Goal: Find specific page/section: Find specific page/section

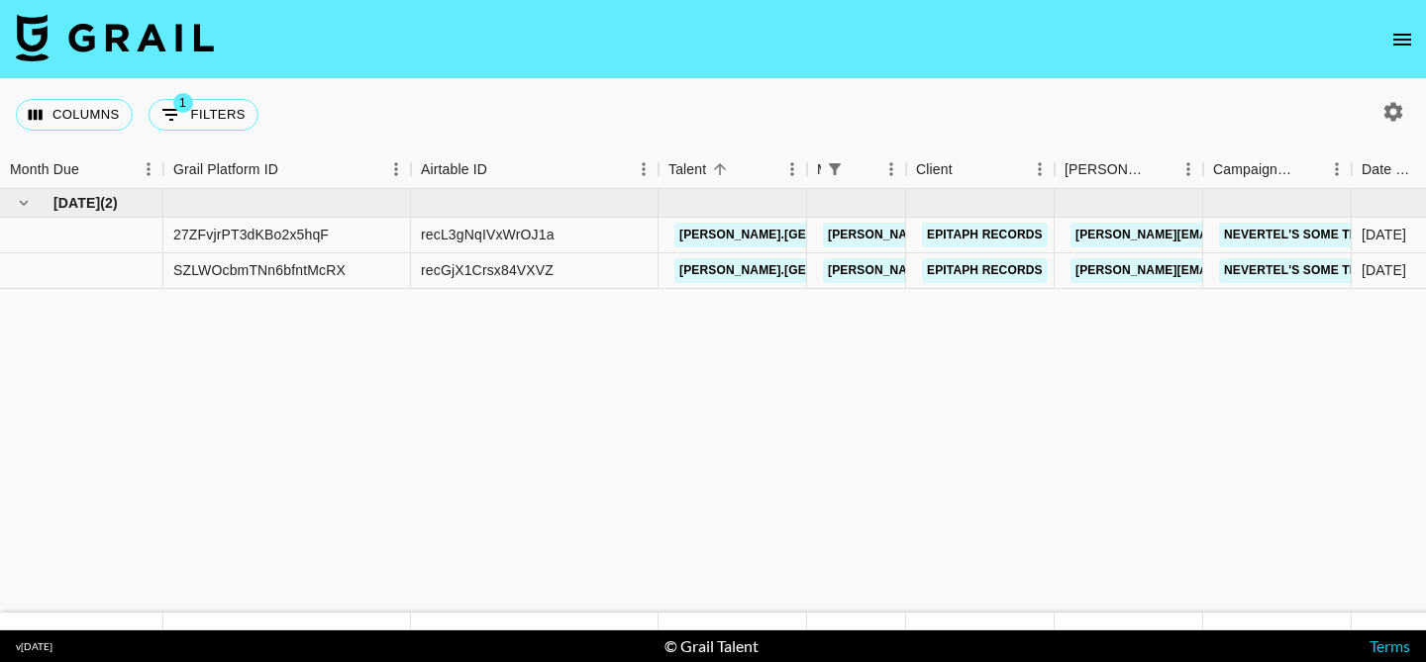
click at [1404, 49] on icon "open drawer" at bounding box center [1402, 40] width 24 height 24
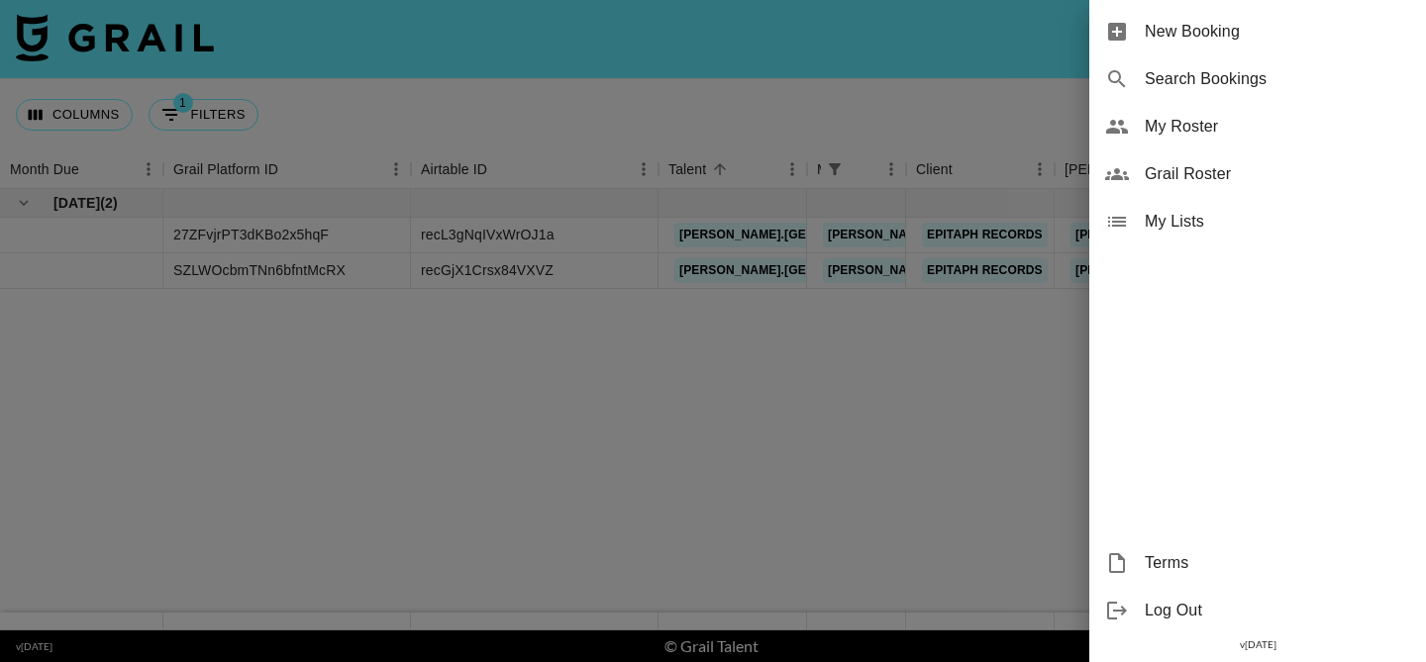
click at [1278, 131] on span "My Roster" at bounding box center [1277, 127] width 265 height 24
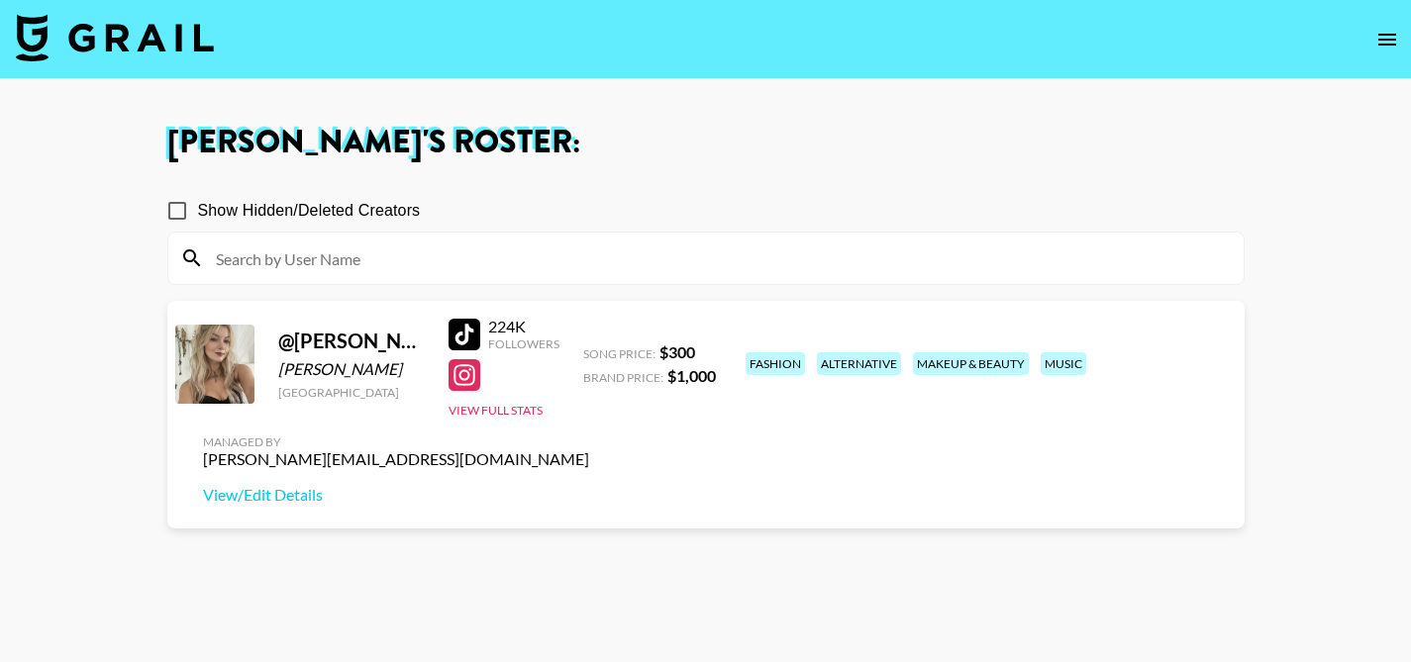
click at [1387, 39] on icon "open drawer" at bounding box center [1387, 40] width 18 height 12
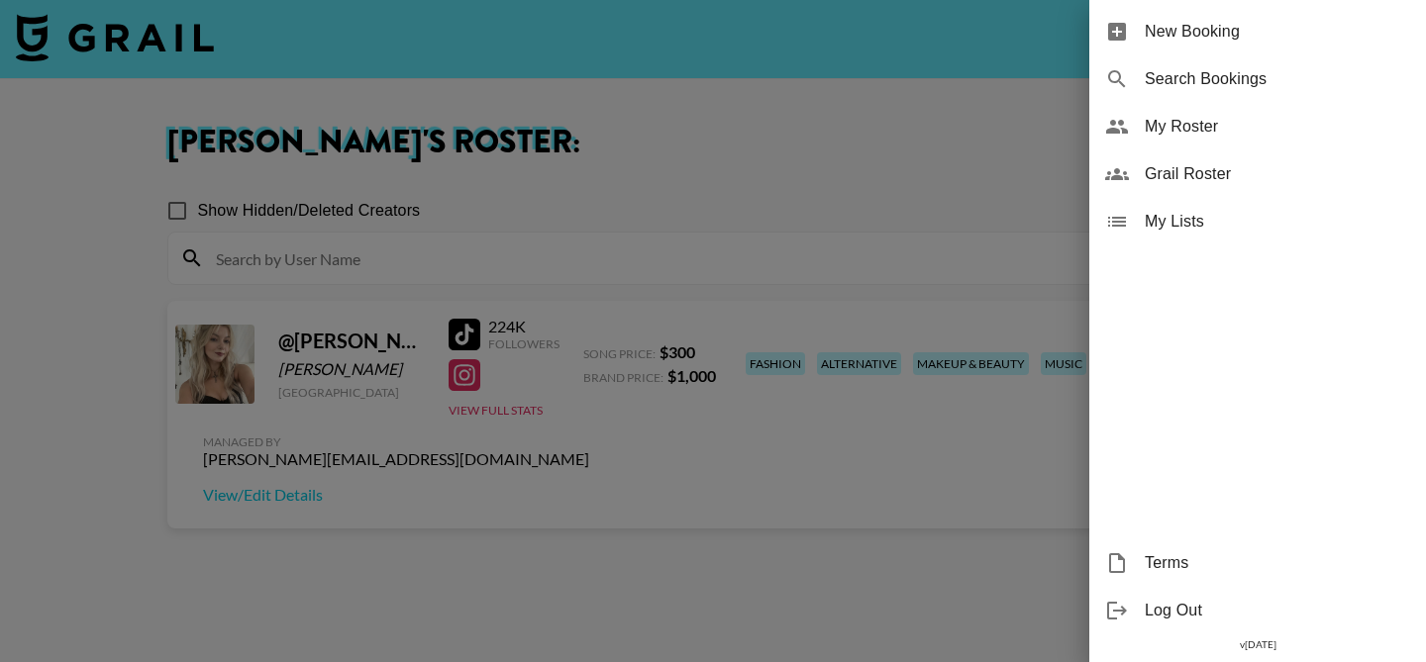
click at [1330, 170] on span "Grail Roster" at bounding box center [1277, 174] width 265 height 24
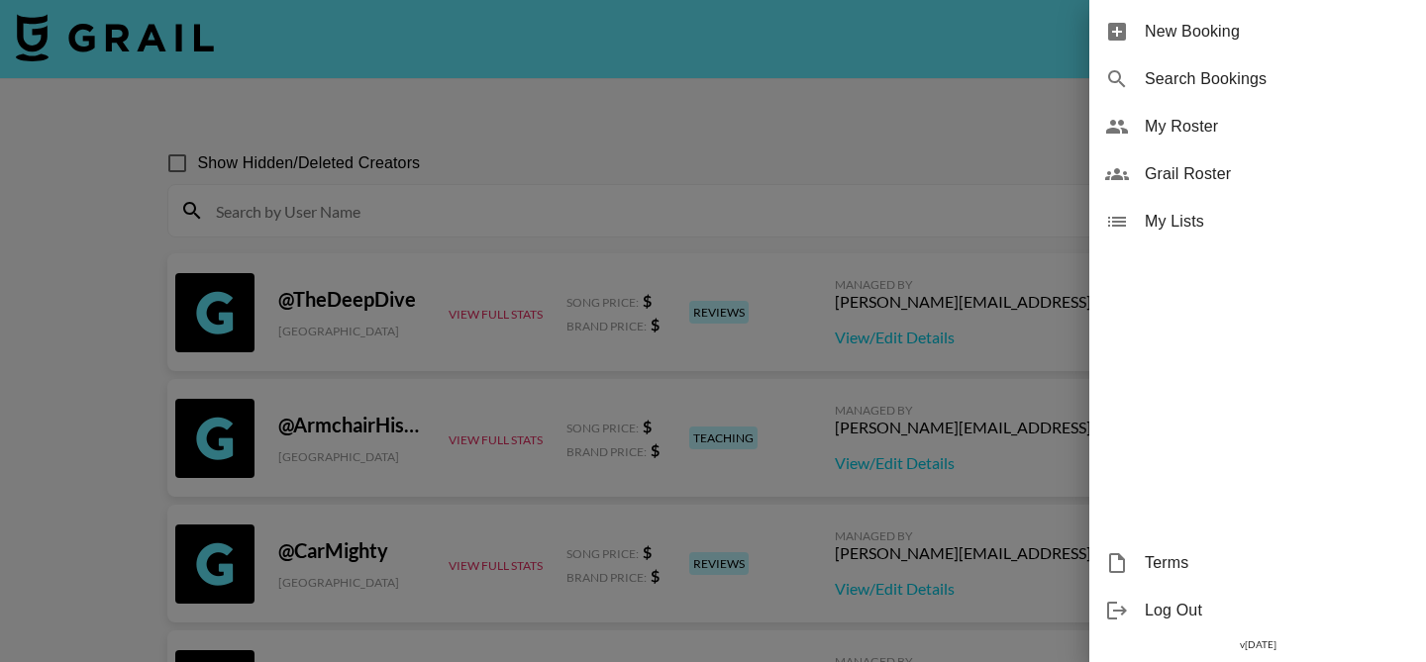
click at [518, 221] on div at bounding box center [713, 331] width 1426 height 662
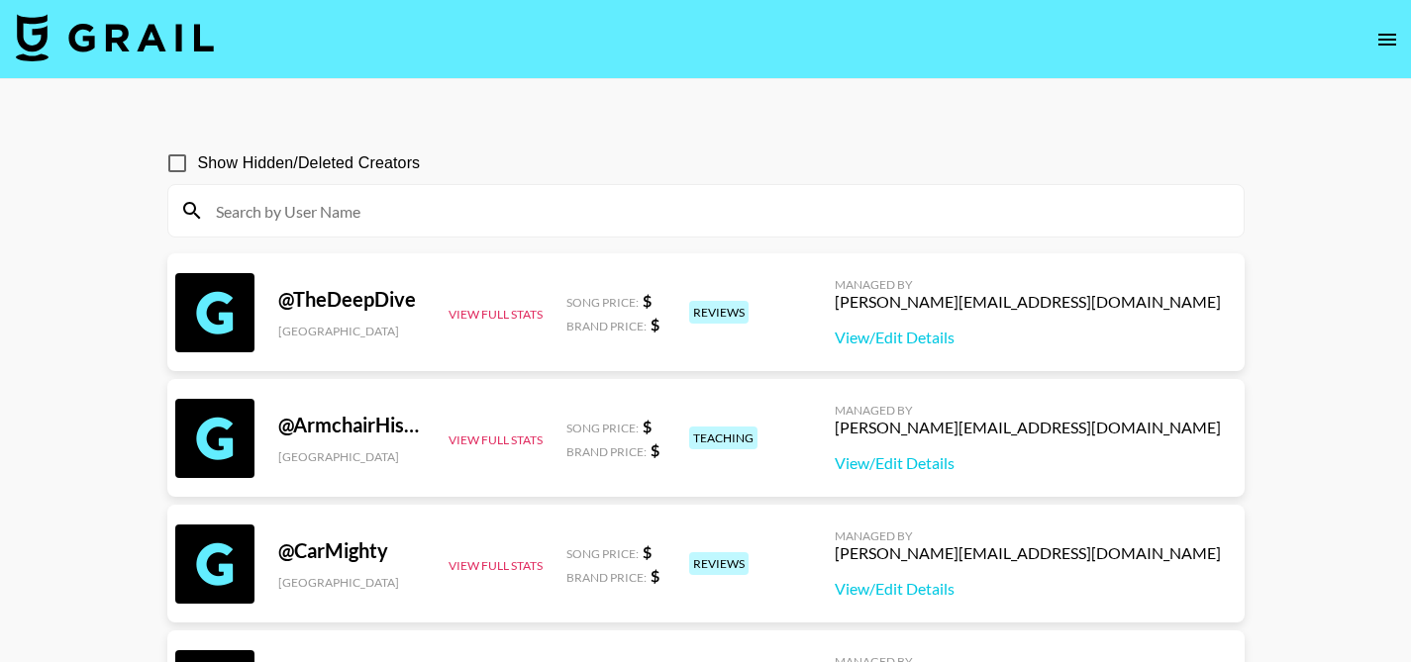
click at [432, 210] on input at bounding box center [718, 211] width 1028 height 32
paste input "ryxnhxffmxnn"
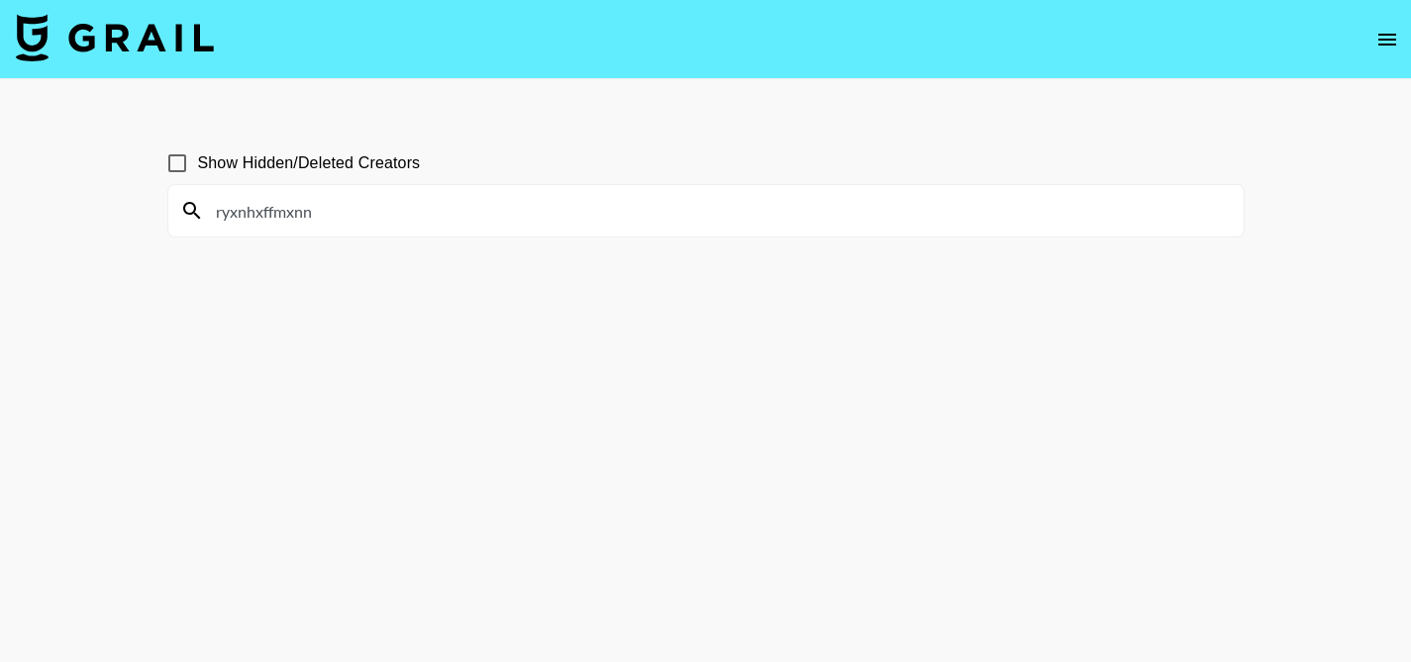
type input "ryxnhxffmxnn"
click at [174, 166] on input "Show Hidden/Deleted Creators" at bounding box center [177, 164] width 42 height 42
checkbox input "true"
click at [472, 220] on input "ryxnhxffmxnn" at bounding box center [718, 211] width 1028 height 32
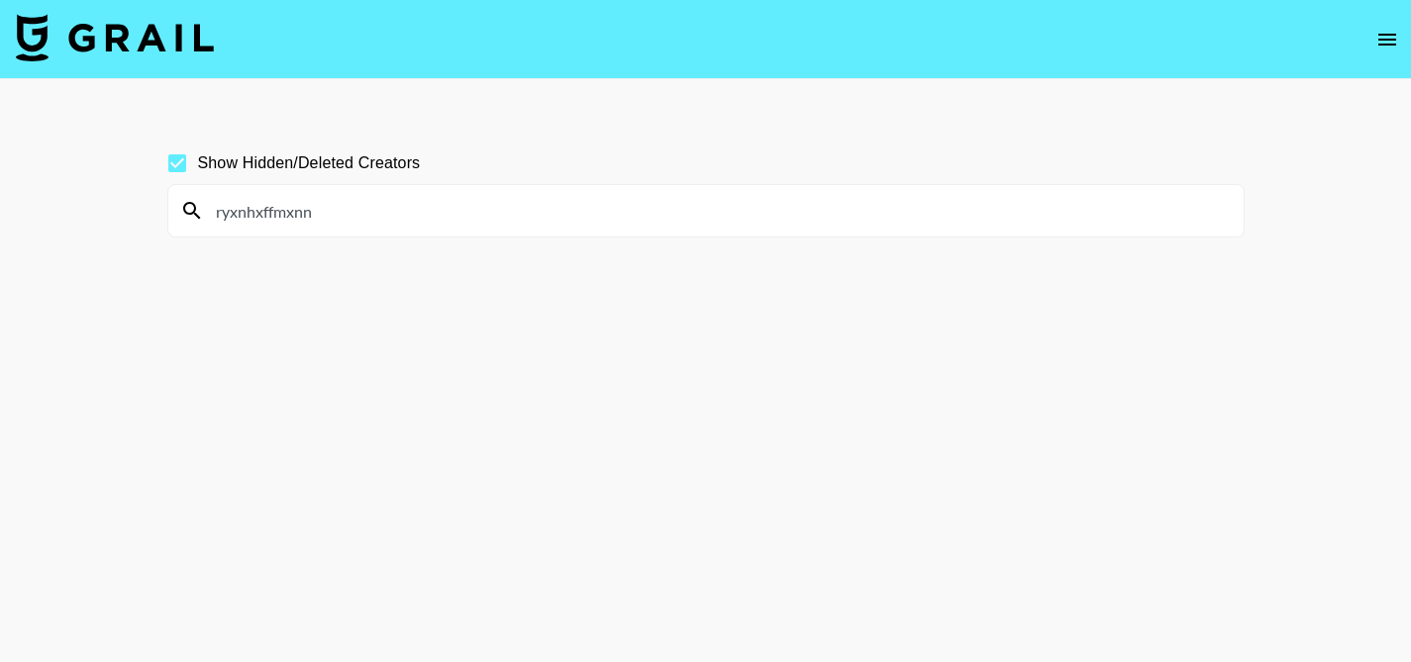
click at [472, 220] on input "ryxnhxffmxnn" at bounding box center [718, 211] width 1028 height 32
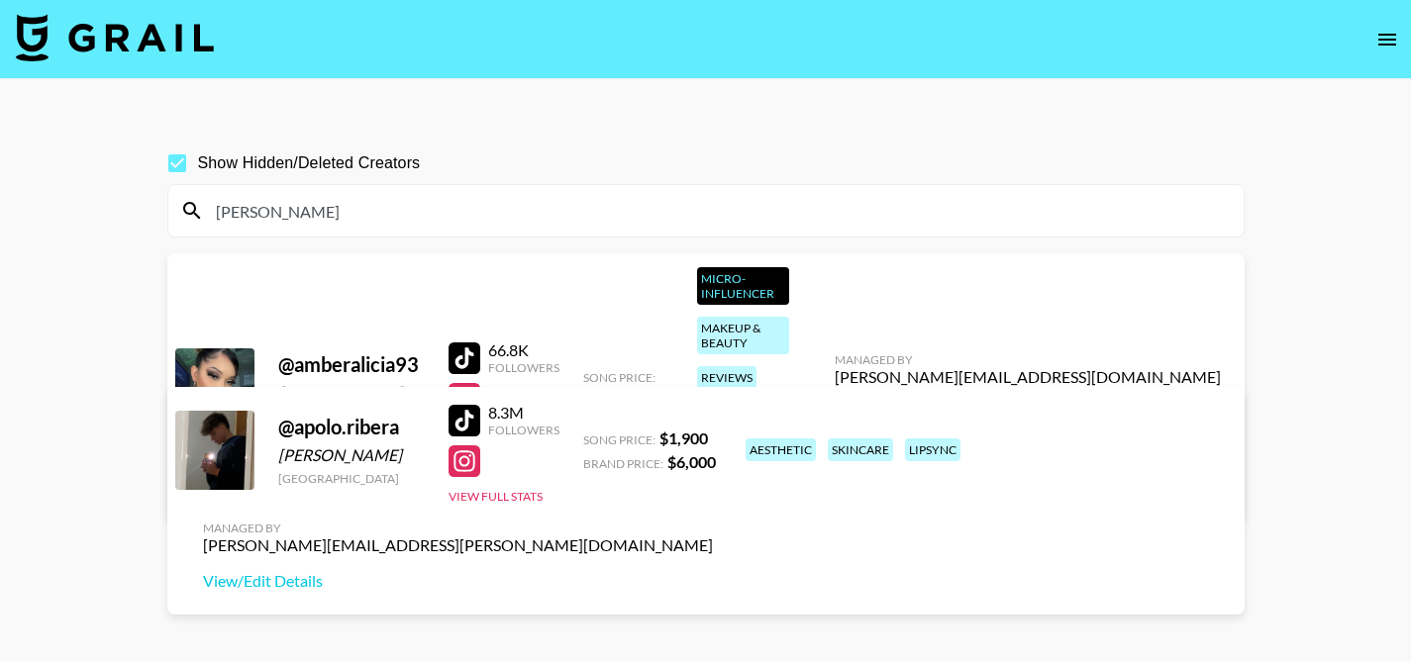
click at [316, 202] on input "[PERSON_NAME]" at bounding box center [718, 211] width 1028 height 32
paste input "user1618212426"
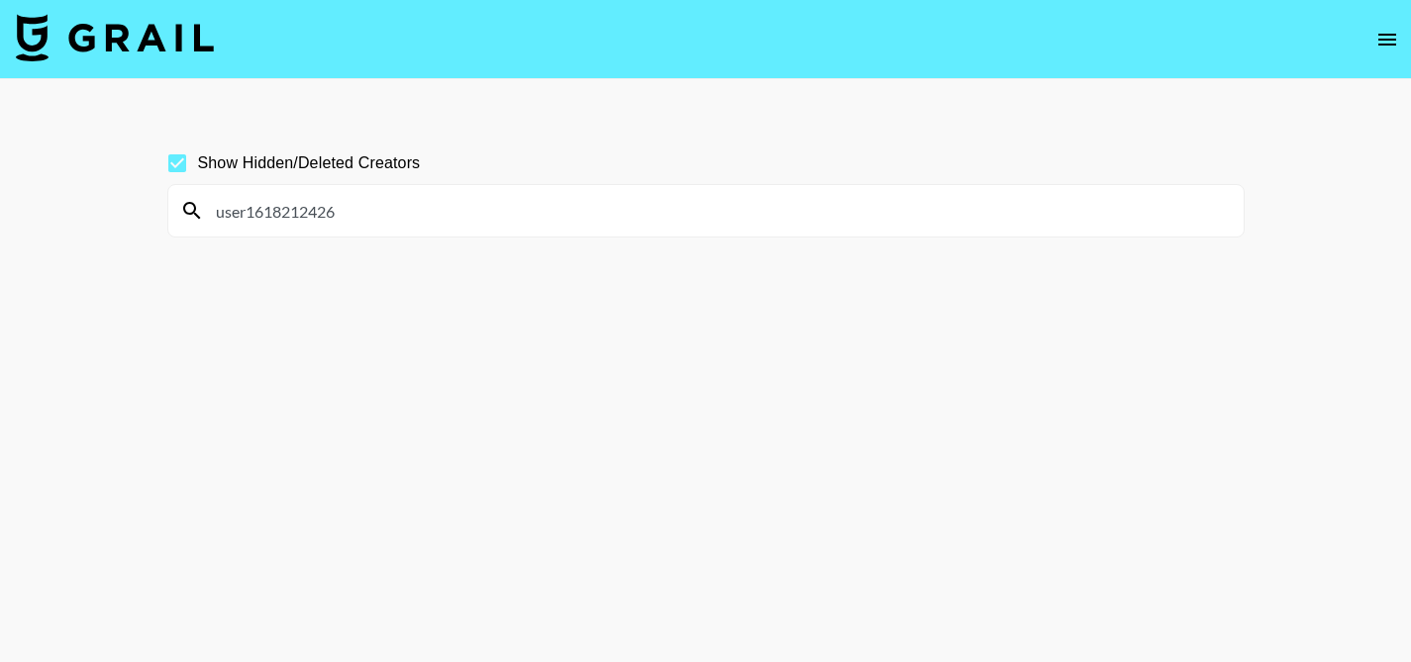
click at [491, 213] on input "user1618212426" at bounding box center [718, 211] width 1028 height 32
paste input "iamarilane"
click at [516, 209] on input "iamarilane" at bounding box center [718, 211] width 1028 height 32
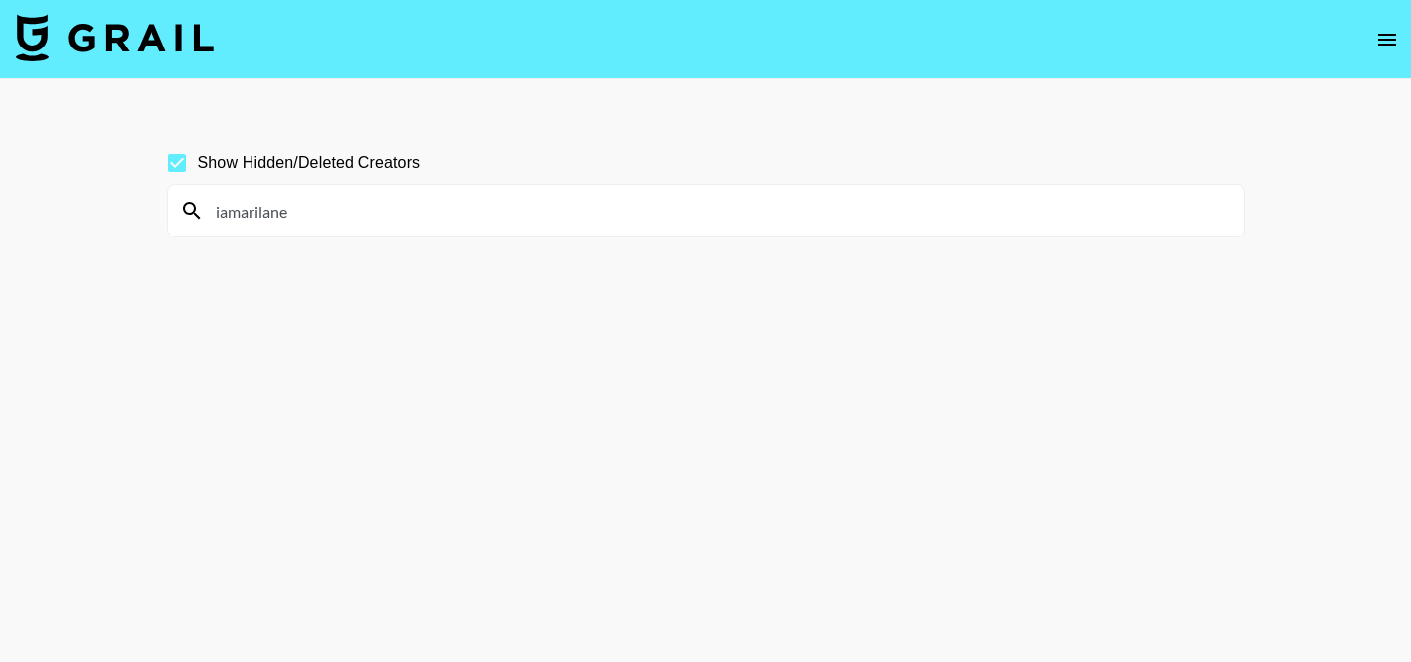
click at [516, 209] on input "iamarilane" at bounding box center [718, 211] width 1028 height 32
paste input "claudiaczapiewska"
click at [807, 198] on input "claudiaczapiewska" at bounding box center [718, 211] width 1028 height 32
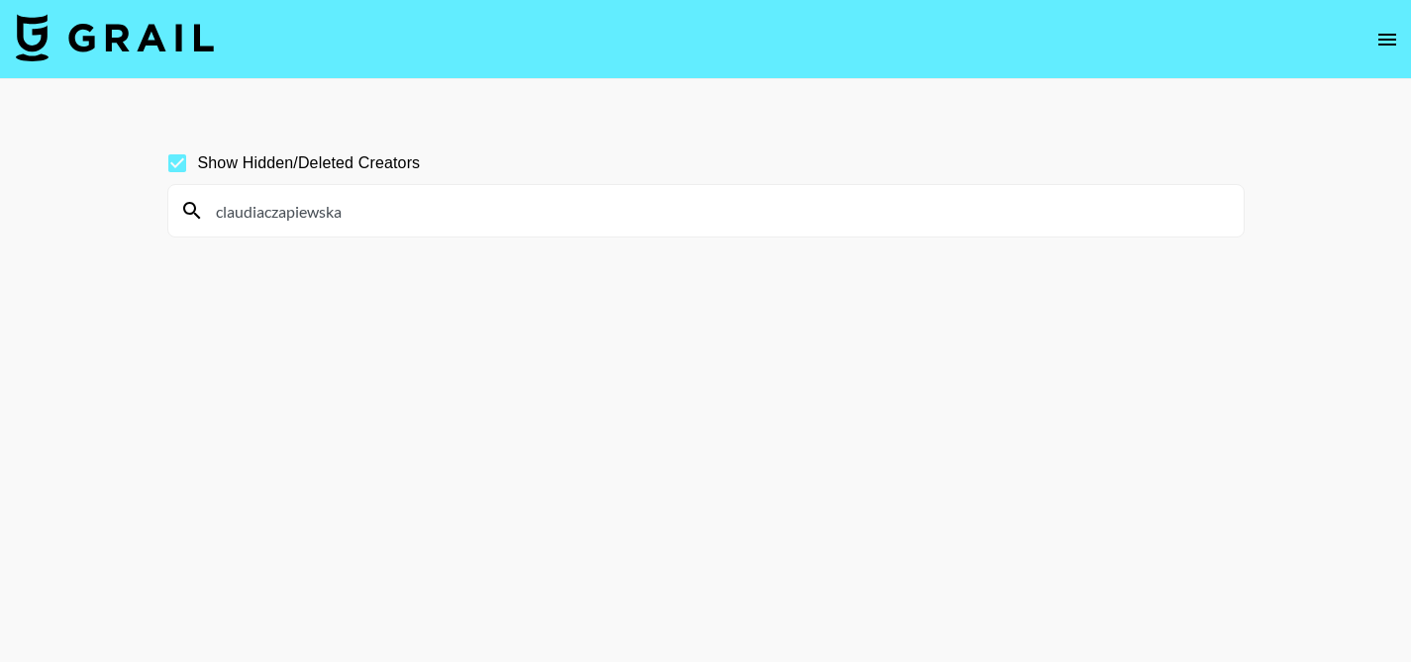
click at [807, 198] on input "claudiaczapiewska" at bounding box center [718, 211] width 1028 height 32
paste input "kensleyereilly"
click at [741, 203] on input "kensleyereilly" at bounding box center [718, 211] width 1028 height 32
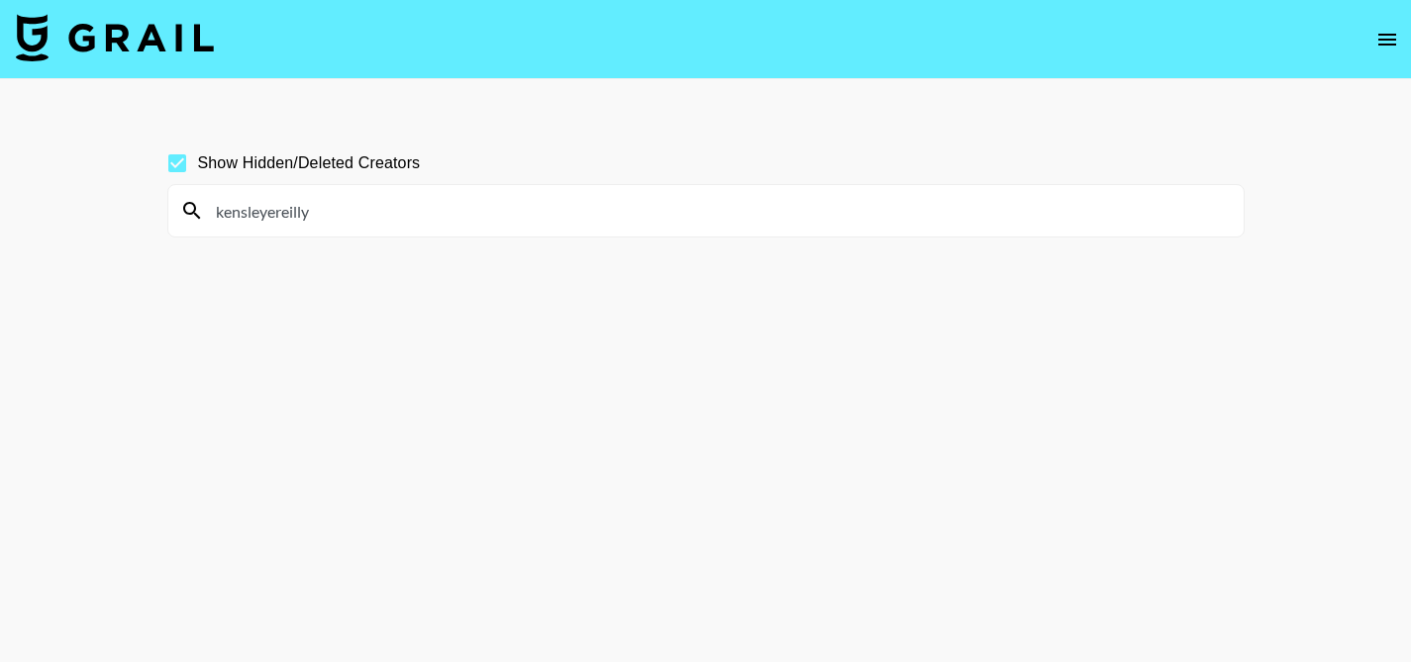
paste input "nicolinafrisk"
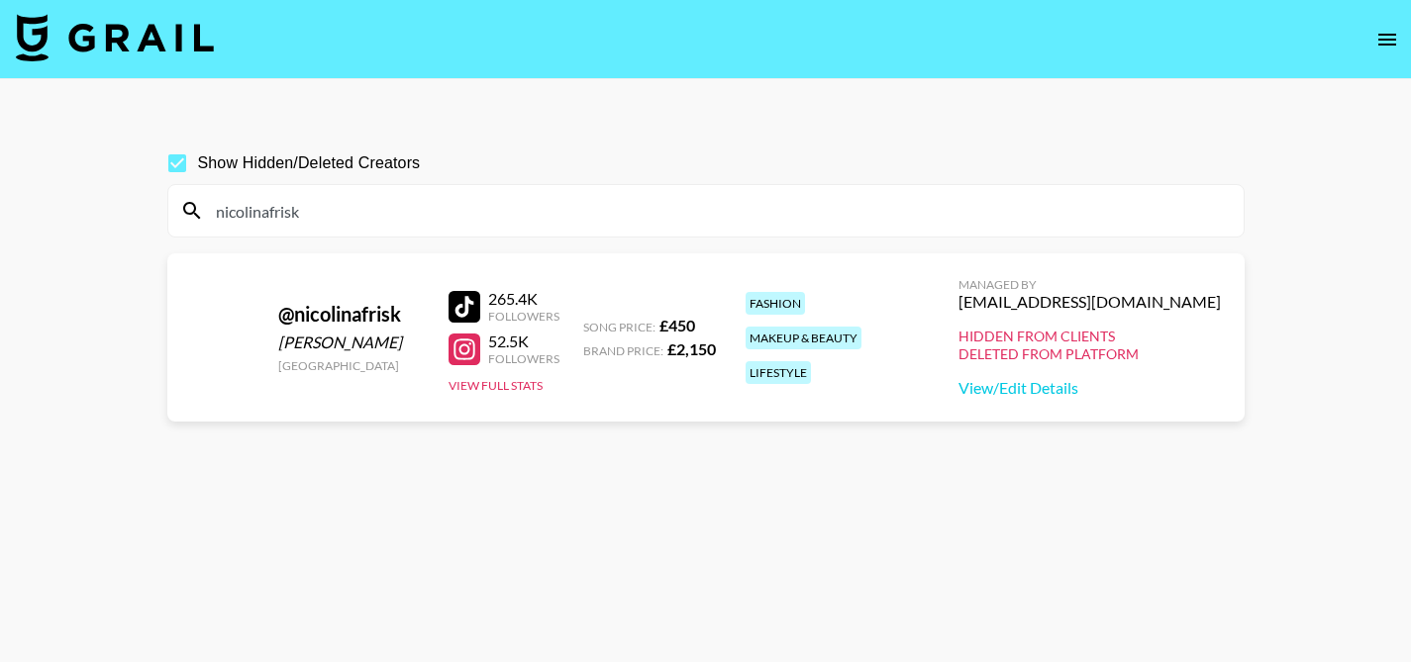
type input "nicolinafrisk"
